Goal: Navigation & Orientation: Find specific page/section

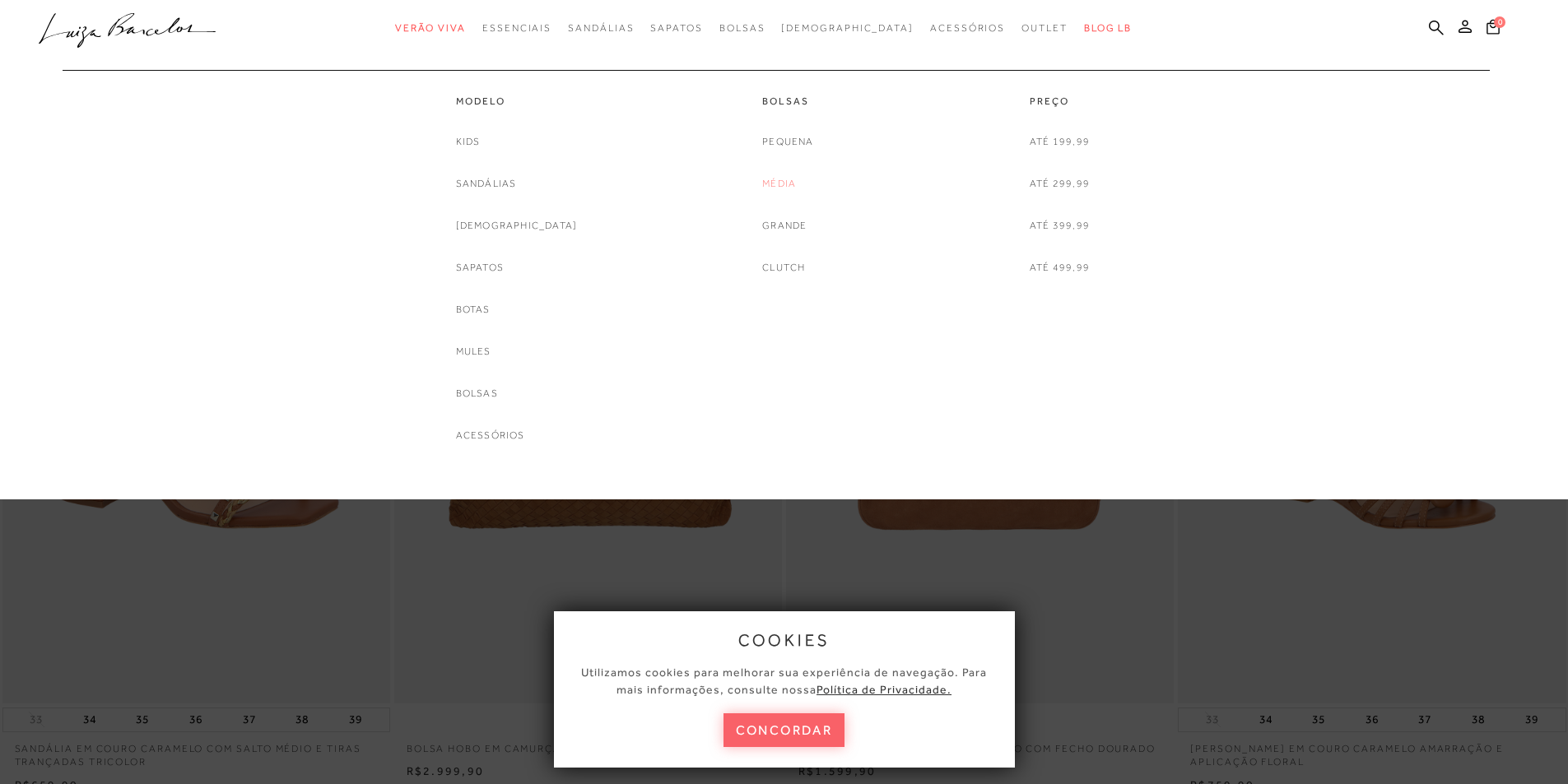
click at [777, 180] on link "Média" at bounding box center [779, 183] width 34 height 17
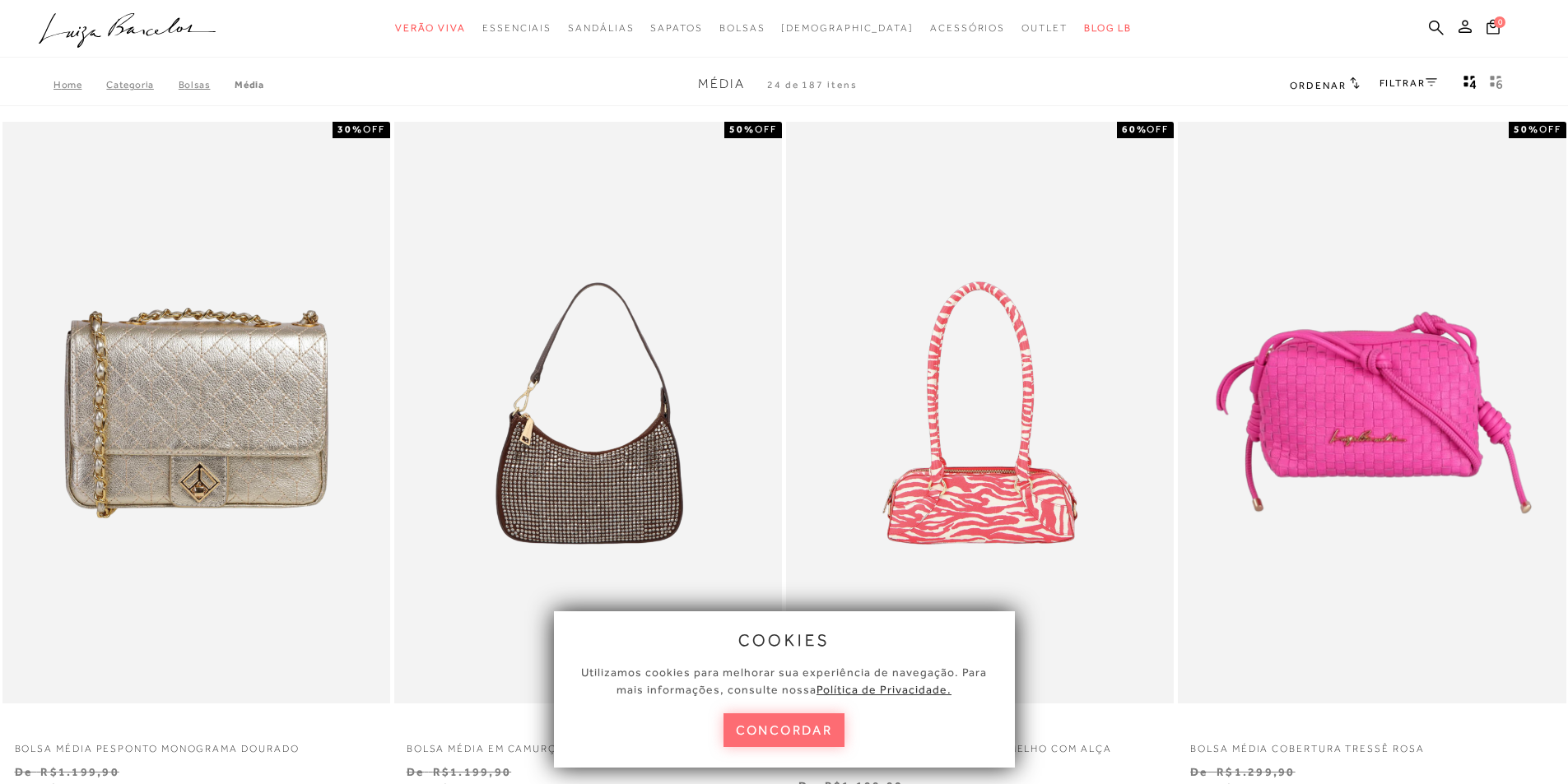
click at [794, 730] on button "concordar" at bounding box center [784, 730] width 122 height 34
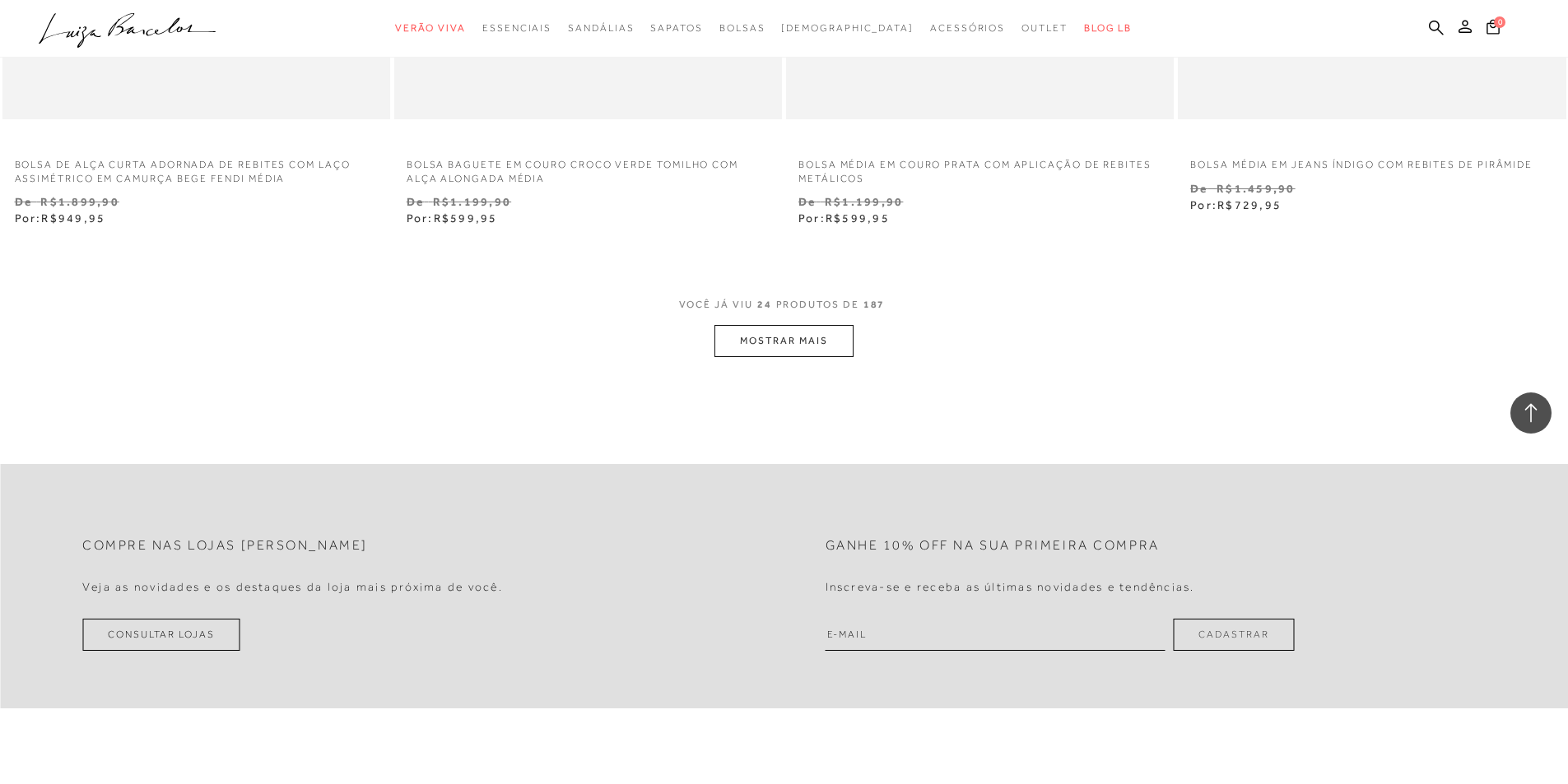
scroll to position [4195, 0]
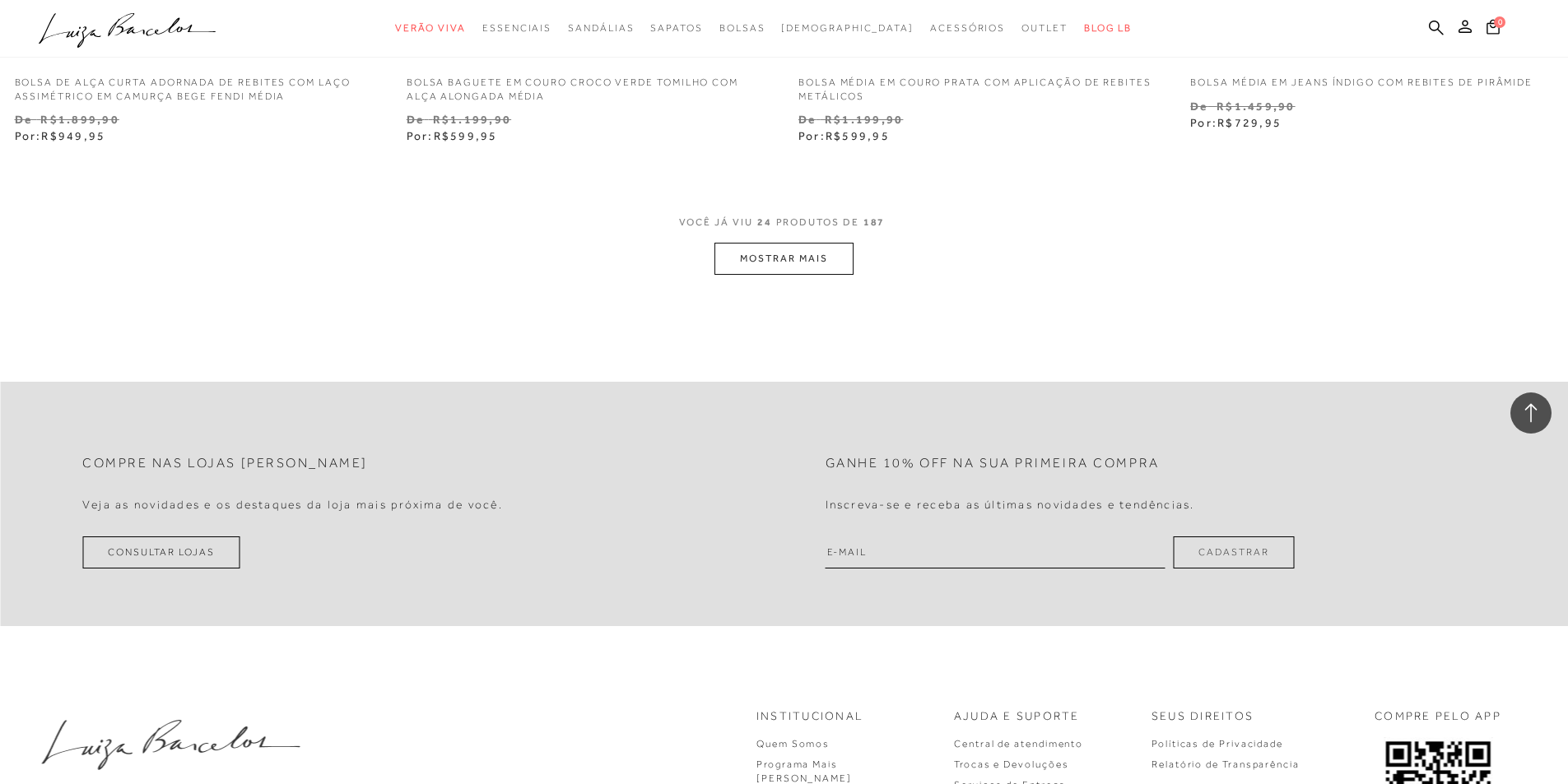
click at [809, 263] on button "MOSTRAR MAIS" at bounding box center [783, 259] width 138 height 32
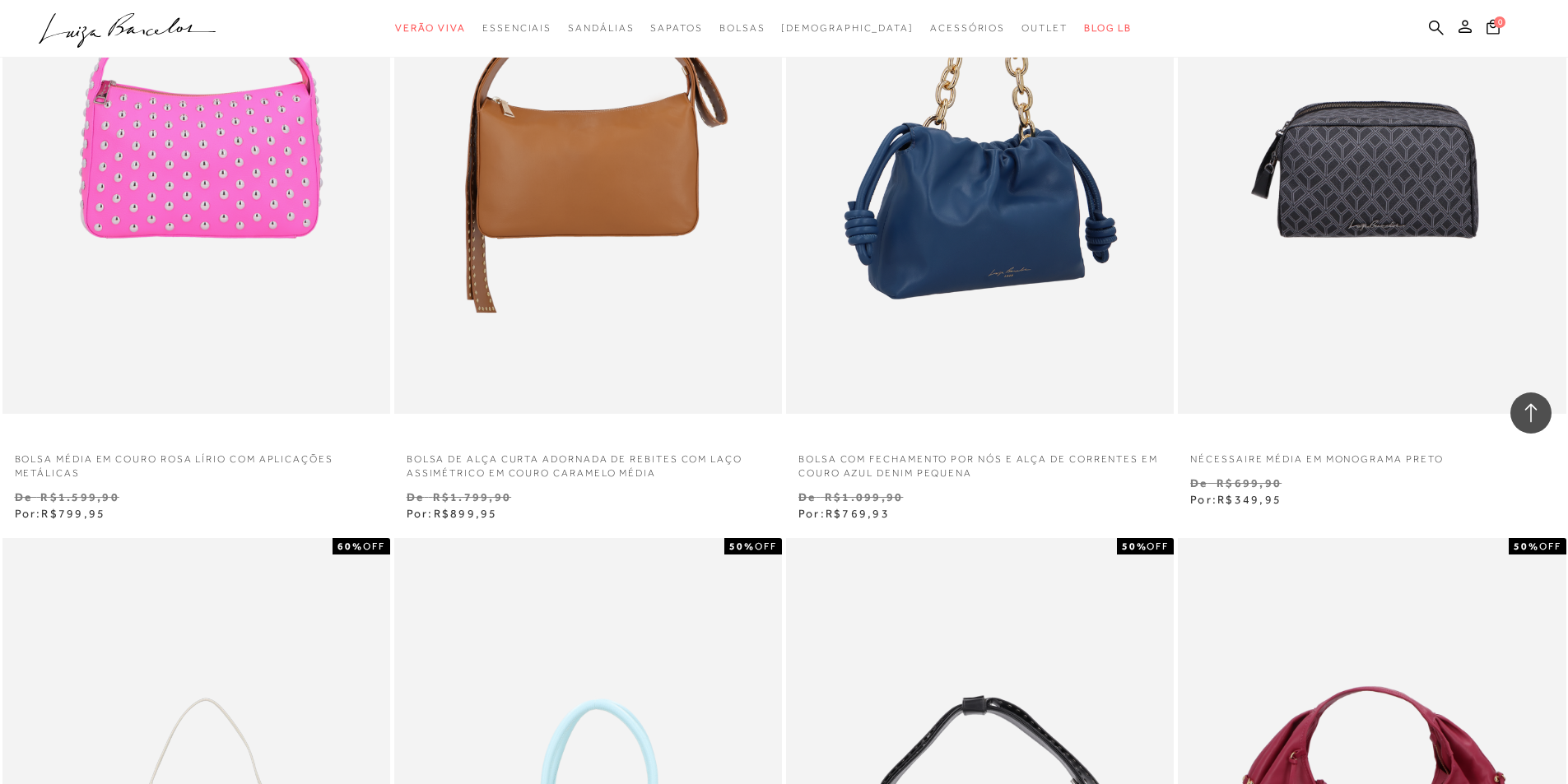
scroll to position [4112, 0]
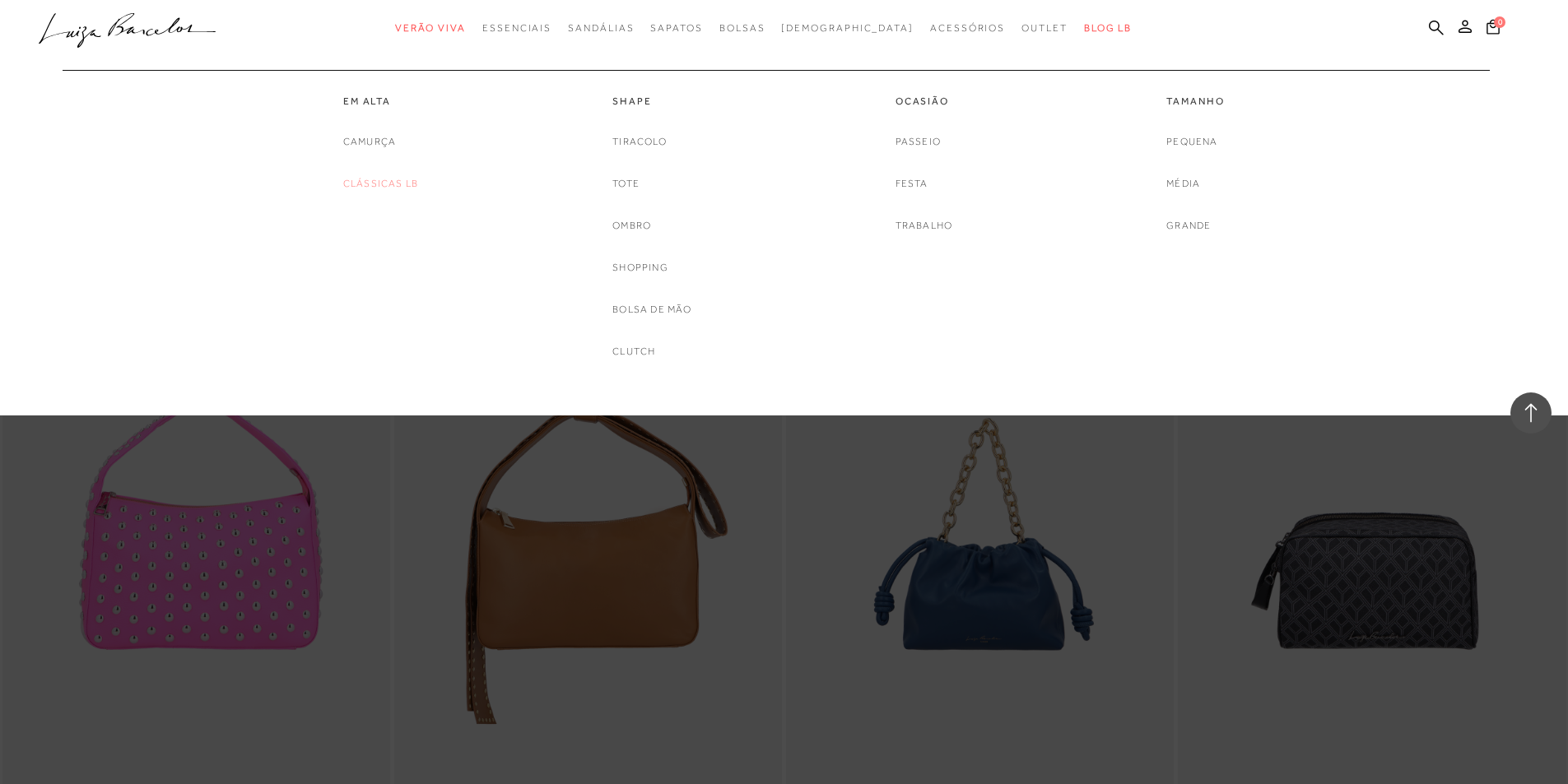
click at [388, 184] on link "Clássicas LB" at bounding box center [381, 183] width 75 height 17
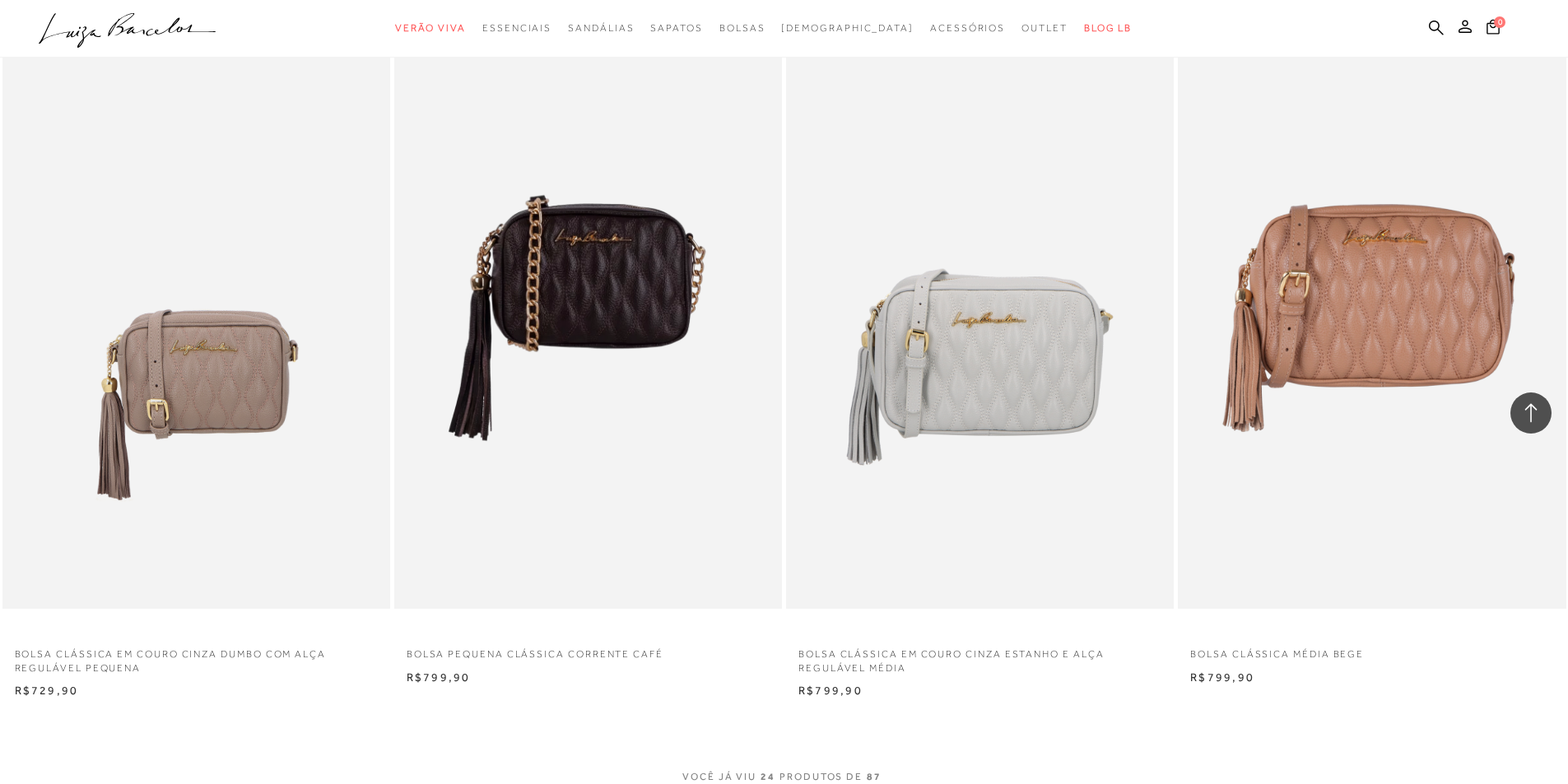
scroll to position [3948, 0]
